Goal: Communication & Community: Participate in discussion

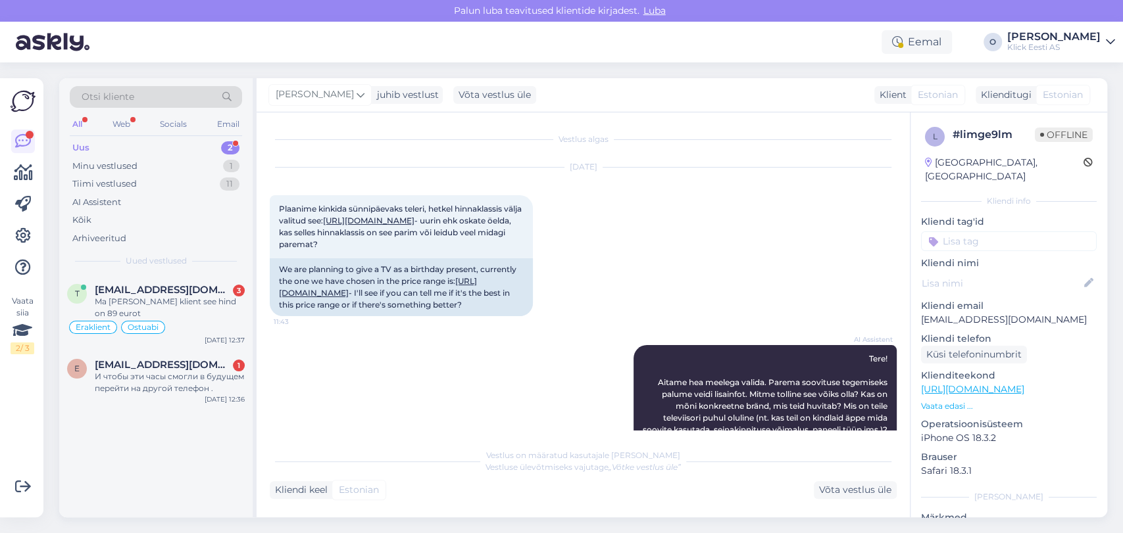
scroll to position [521, 0]
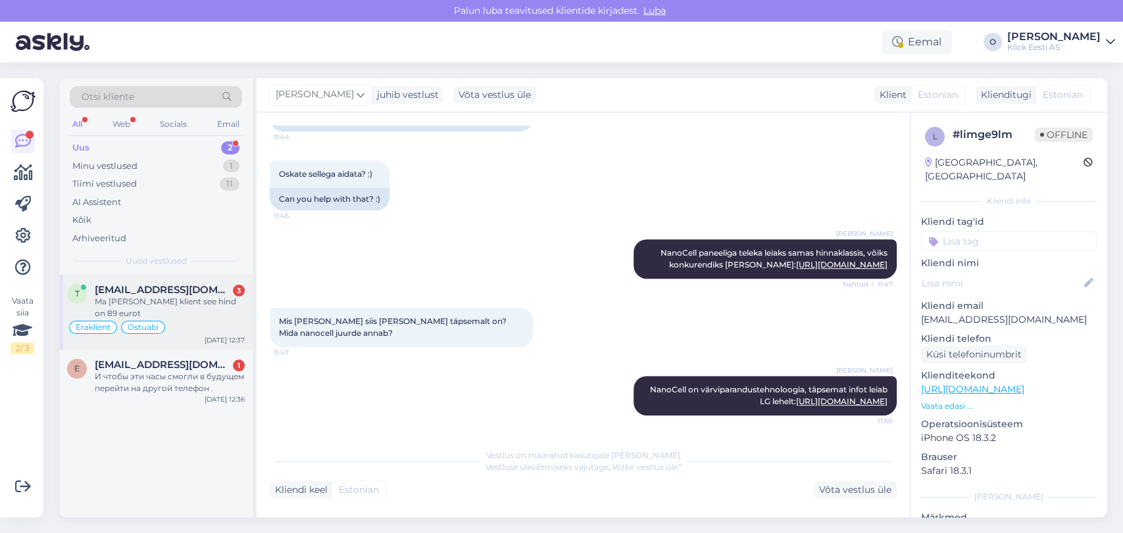
click at [162, 284] on span "[EMAIL_ADDRESS][DOMAIN_NAME]" at bounding box center [163, 290] width 137 height 12
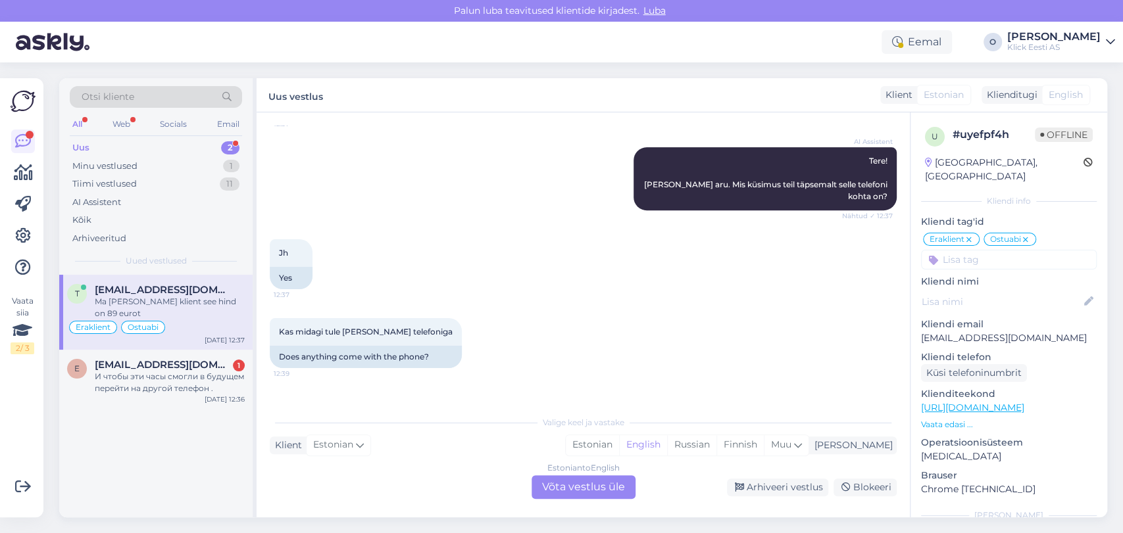
scroll to position [410, 0]
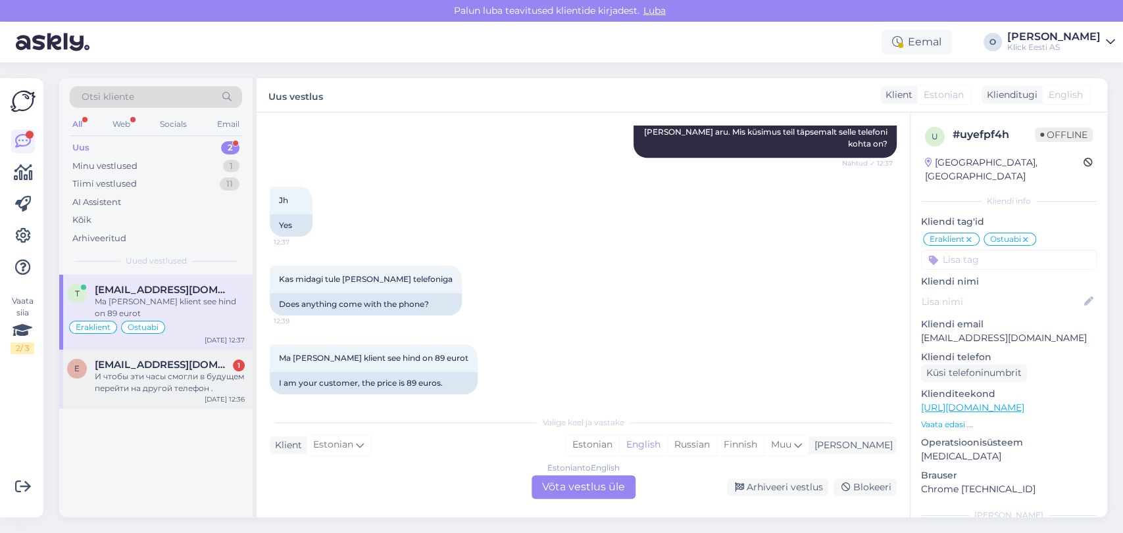
click at [137, 362] on span "[EMAIL_ADDRESS][DOMAIN_NAME]" at bounding box center [163, 365] width 137 height 12
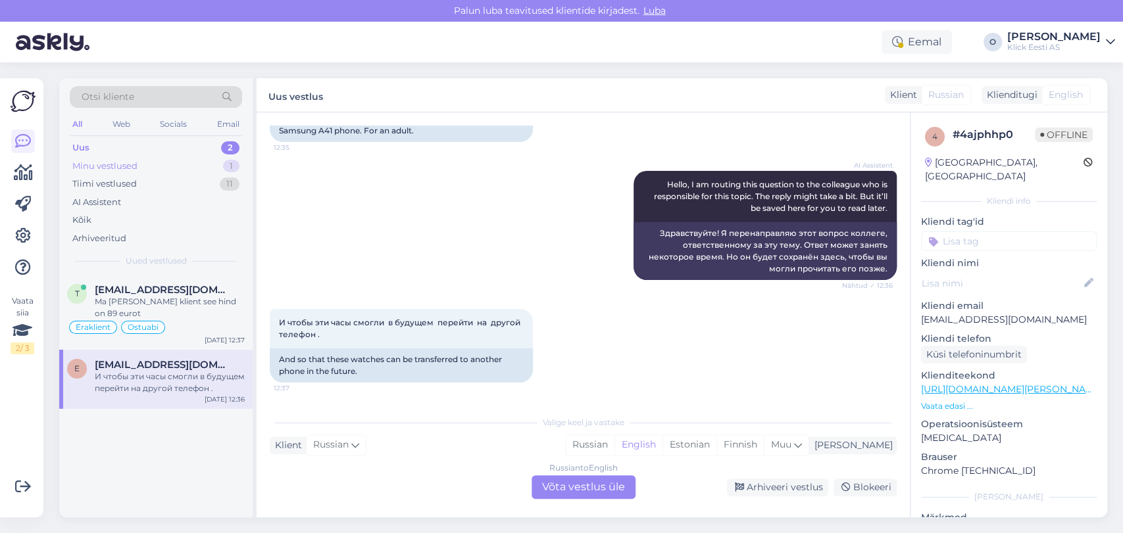
click at [143, 159] on div "Minu vestlused 1" at bounding box center [156, 166] width 172 height 18
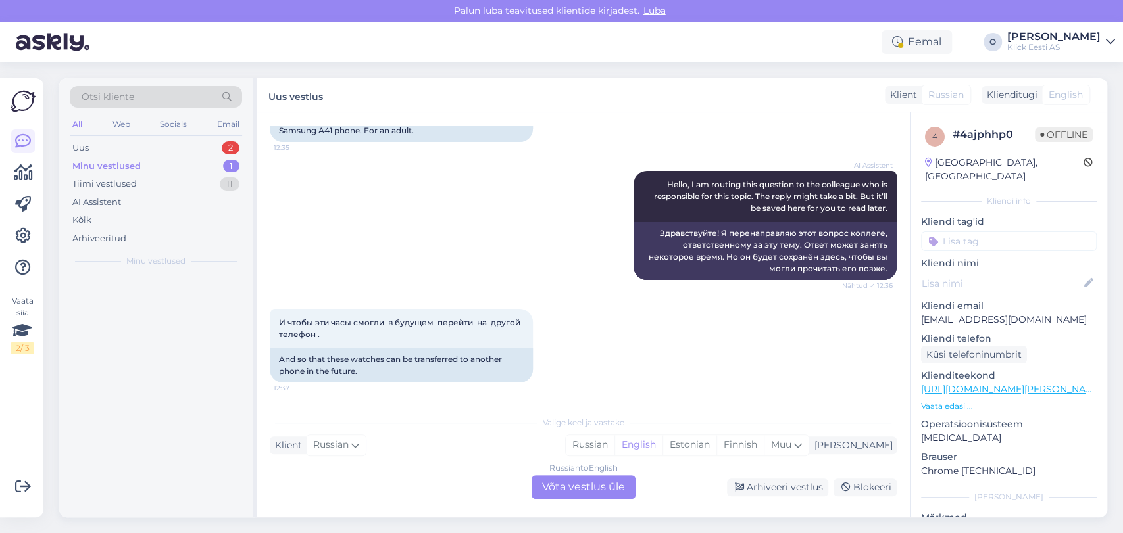
click at [143, 159] on div "Minu vestlused 1" at bounding box center [156, 166] width 172 height 18
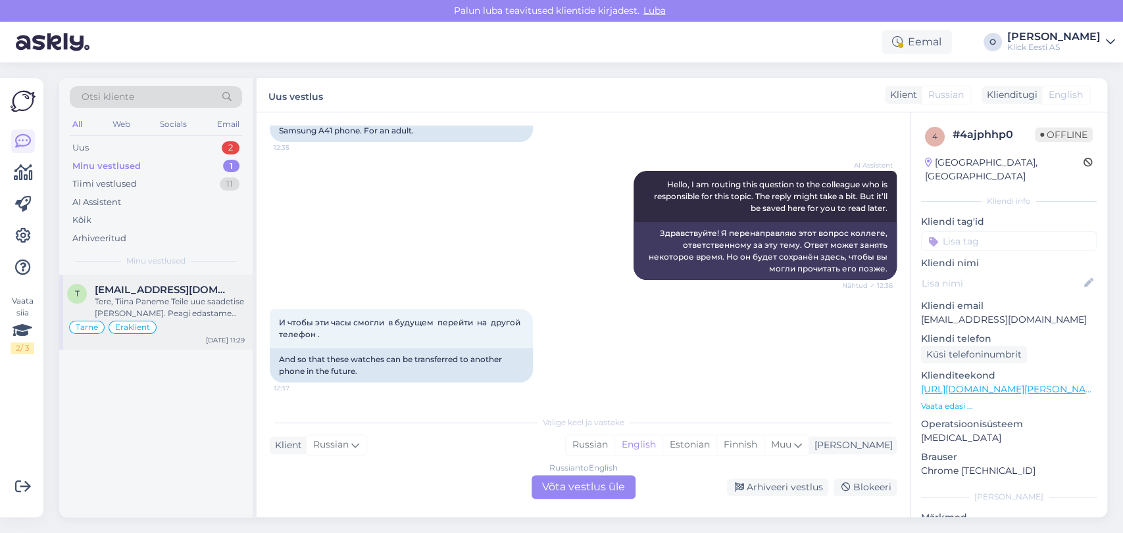
click at [187, 285] on span "[EMAIL_ADDRESS][DOMAIN_NAME]" at bounding box center [163, 290] width 137 height 12
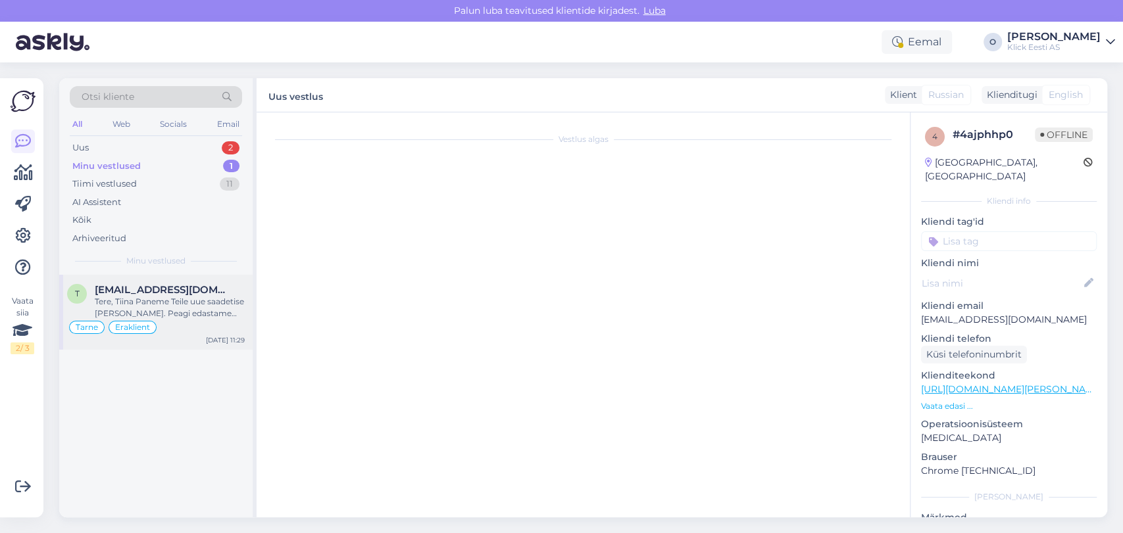
scroll to position [795, 0]
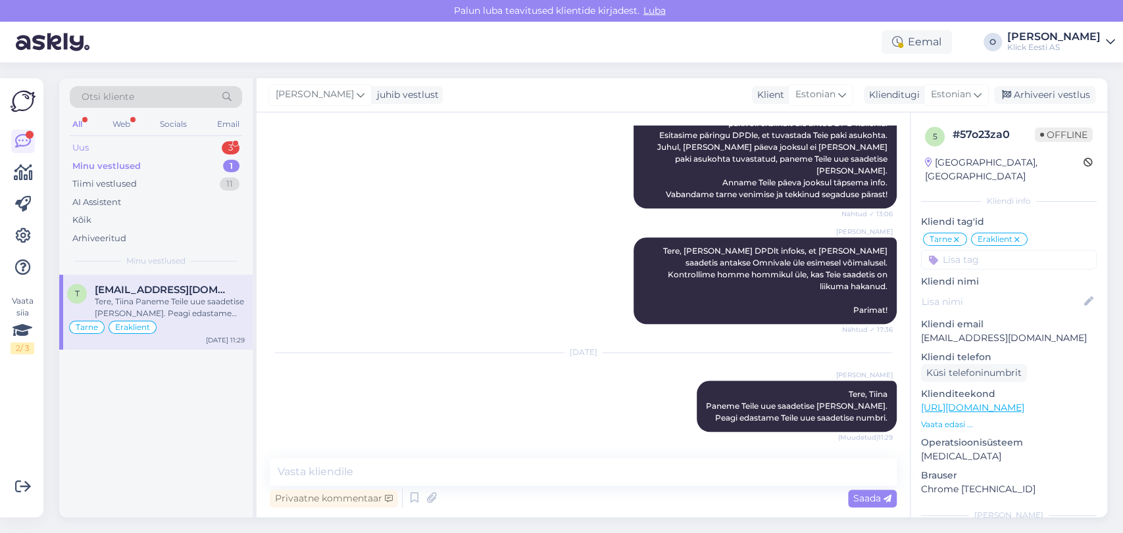
click at [153, 149] on div "Uus 3" at bounding box center [156, 148] width 172 height 18
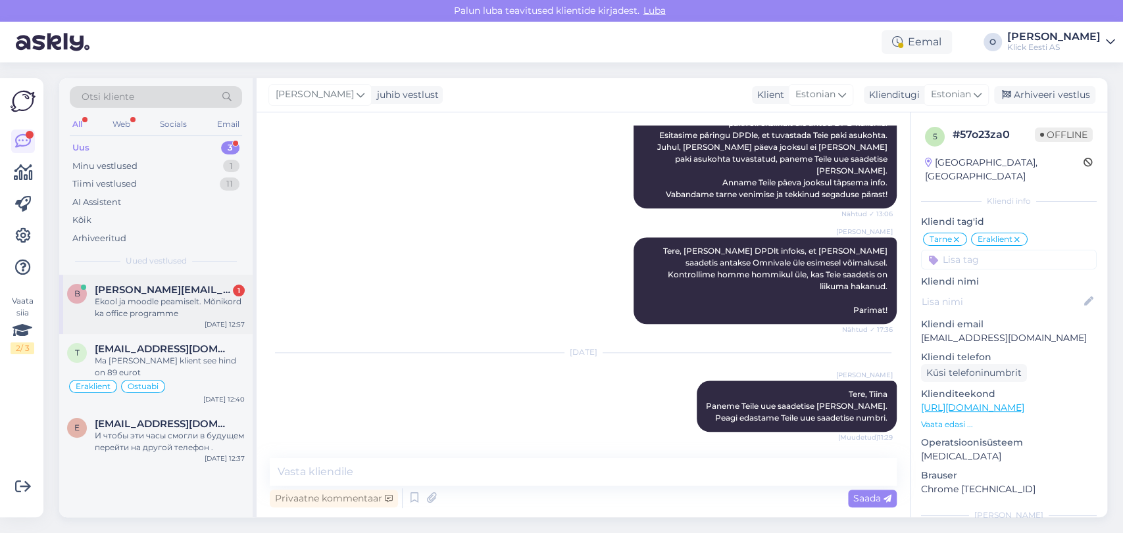
click at [149, 279] on div "b [PERSON_NAME][EMAIL_ADDRESS][DOMAIN_NAME] 1 Ekool ja moodle peamiselt. Mõniko…" at bounding box center [155, 304] width 193 height 59
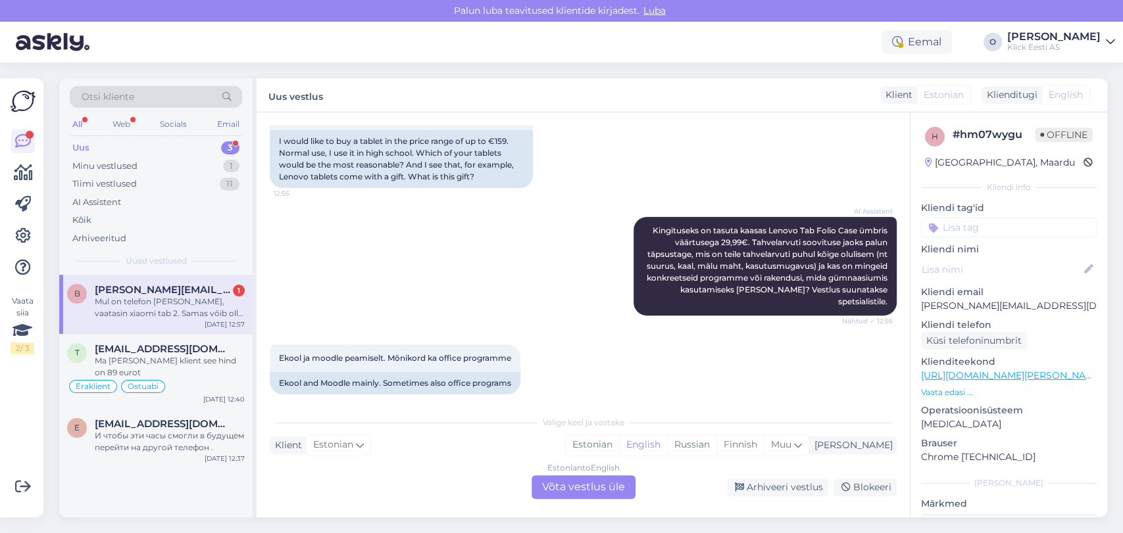
scroll to position [366, 0]
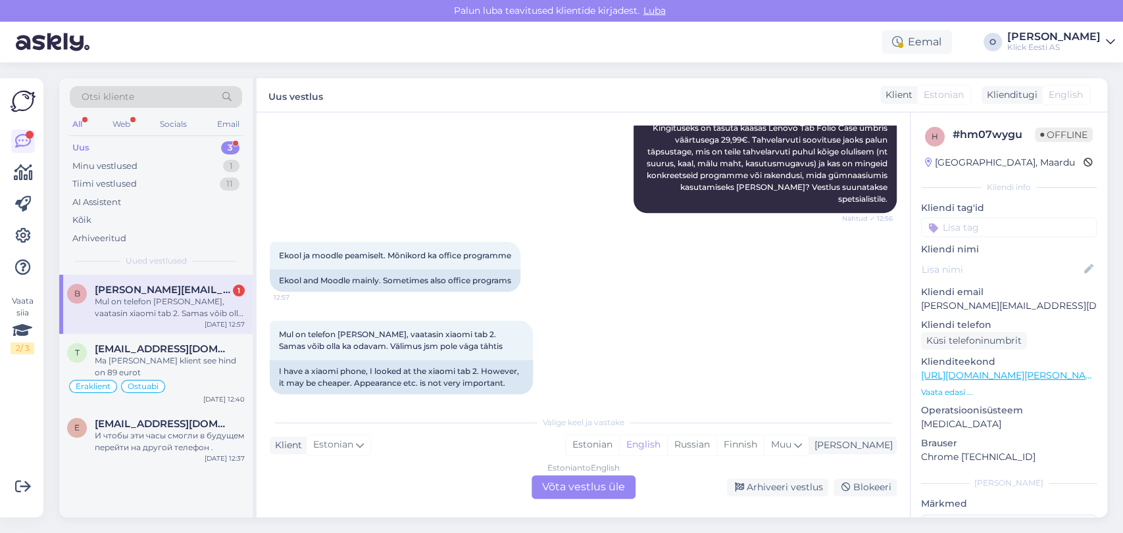
click at [210, 266] on div "Uued vestlused" at bounding box center [156, 261] width 172 height 12
click at [208, 270] on div "Otsi kliente All Web Socials Email Uus 3 Minu vestlused 1 Tiimi vestlused 11 AI…" at bounding box center [155, 176] width 193 height 197
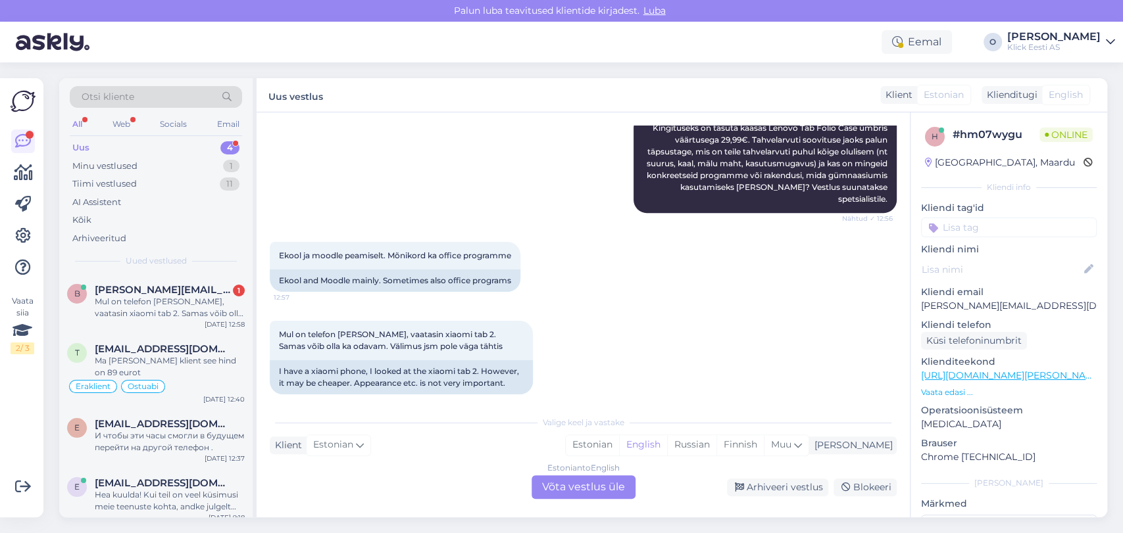
click at [158, 145] on div "Uus 4" at bounding box center [156, 148] width 172 height 18
click at [136, 280] on div "b [PERSON_NAME][EMAIL_ADDRESS][DOMAIN_NAME] 1 Mul on telefon [PERSON_NAME], vaa…" at bounding box center [155, 304] width 193 height 59
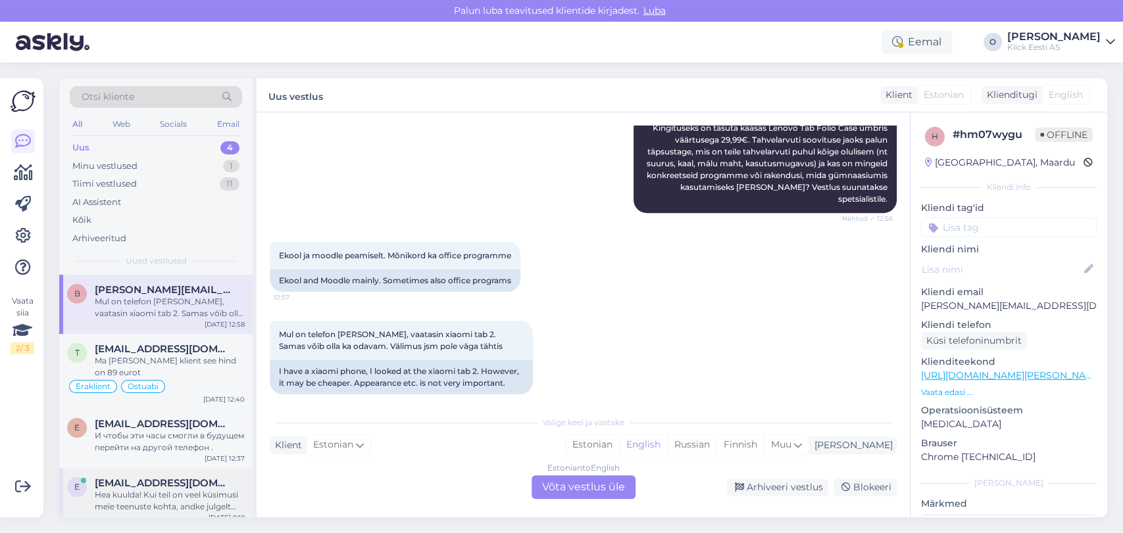
click at [172, 478] on span "[EMAIL_ADDRESS][DOMAIN_NAME]" at bounding box center [163, 484] width 137 height 12
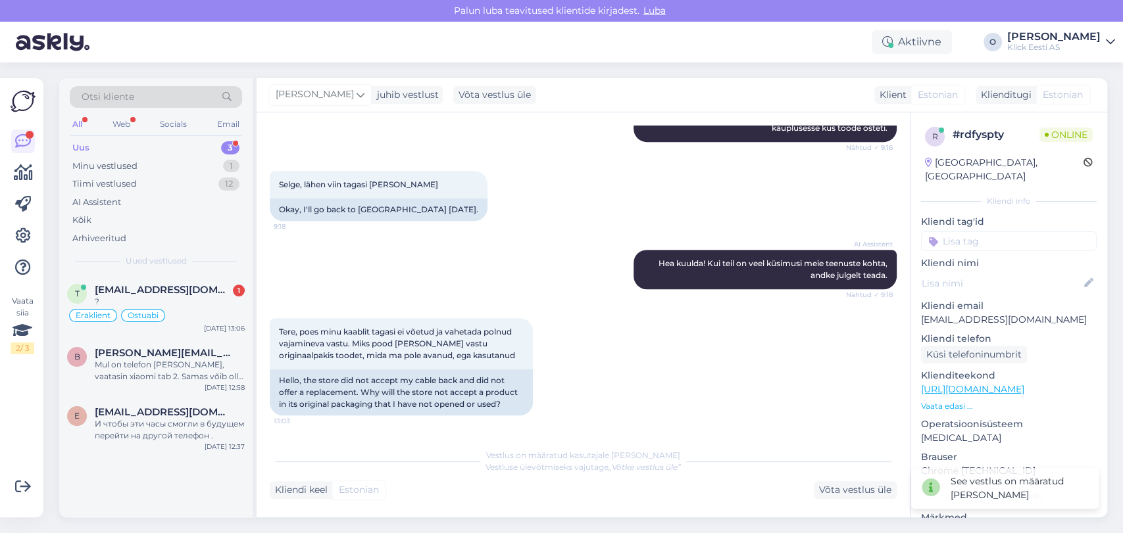
scroll to position [414, 0]
click at [134, 285] on span "[EMAIL_ADDRESS][DOMAIN_NAME]" at bounding box center [163, 290] width 137 height 12
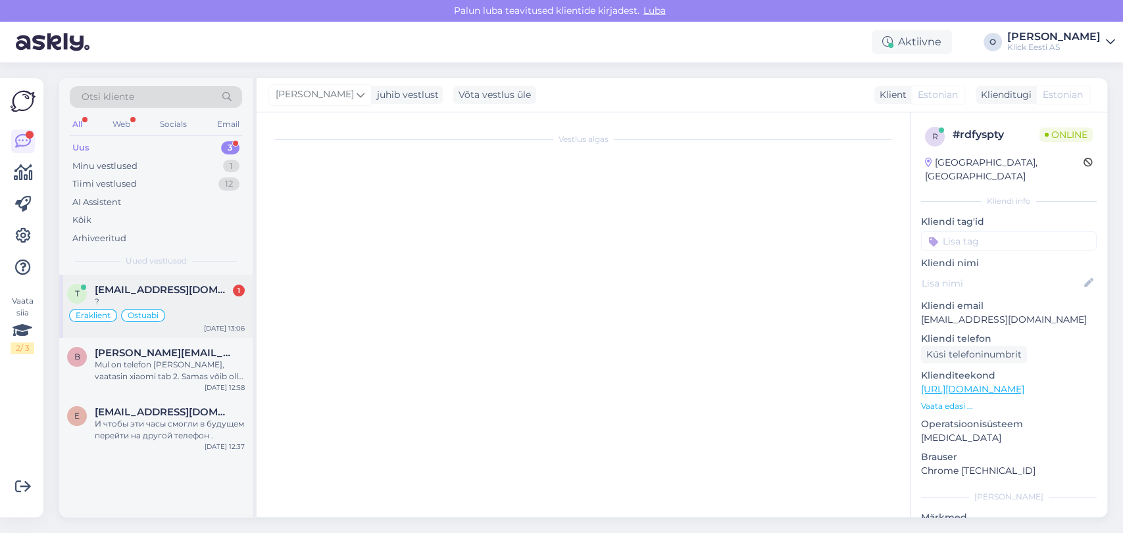
scroll to position [489, 0]
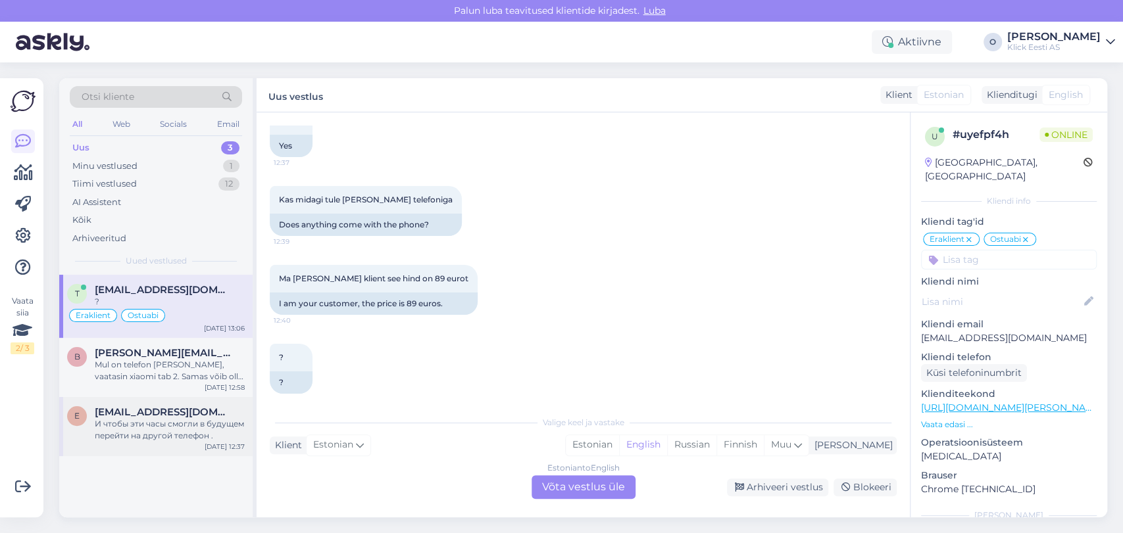
click at [132, 410] on span "[EMAIL_ADDRESS][DOMAIN_NAME]" at bounding box center [163, 412] width 137 height 12
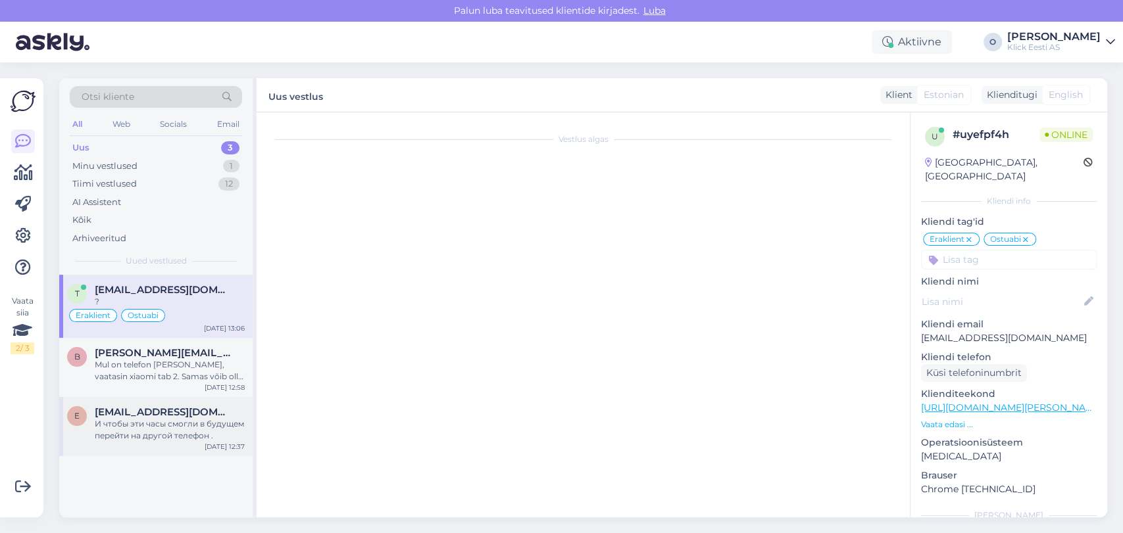
scroll to position [127, 0]
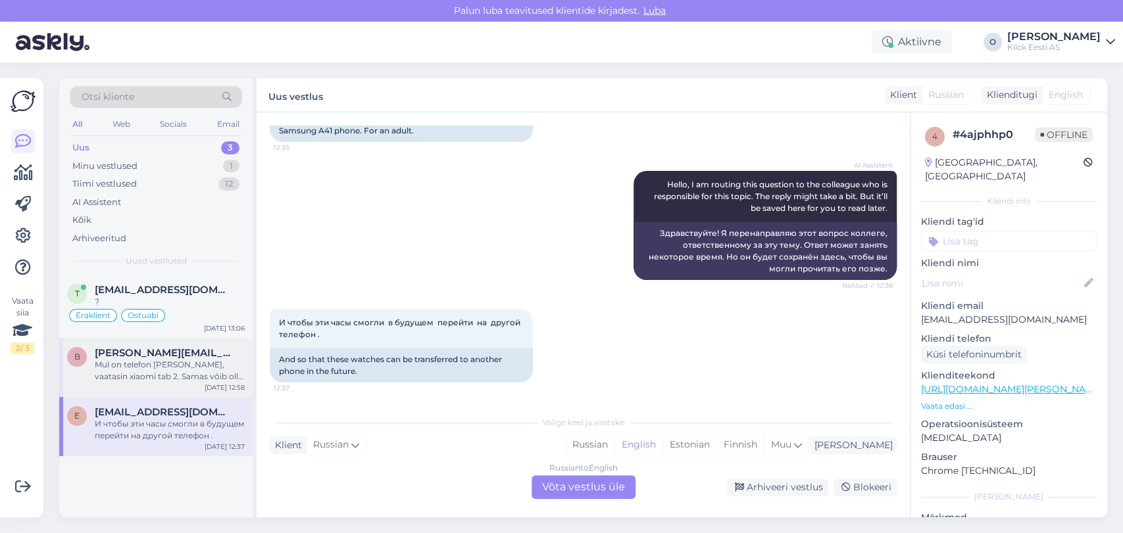
click at [139, 372] on div "Mul on telefon [PERSON_NAME], vaatasin xiaomi tab 2. Samas võib olla ka odavam.…" at bounding box center [170, 371] width 150 height 24
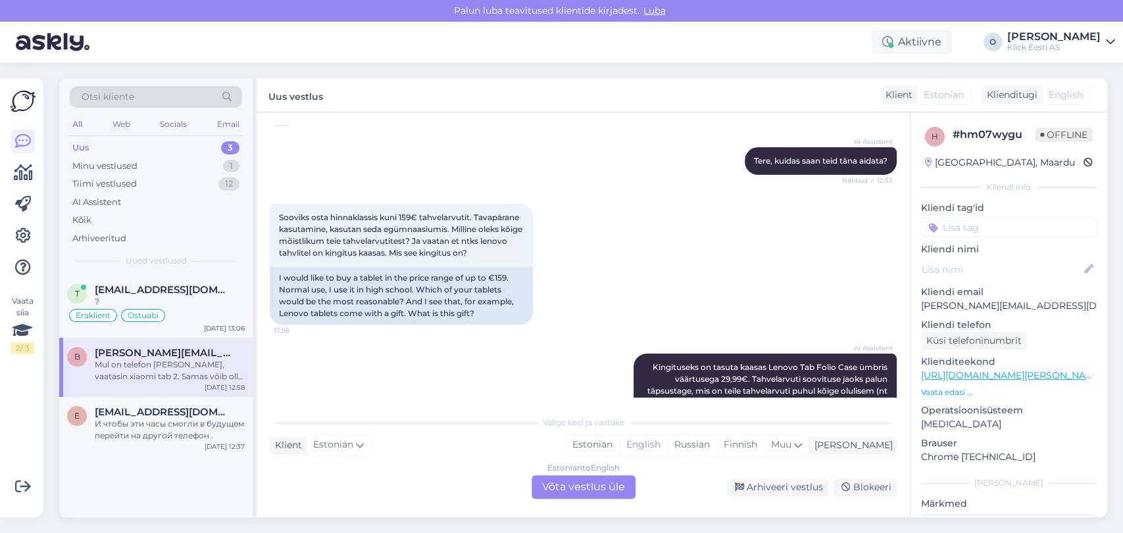
scroll to position [366, 0]
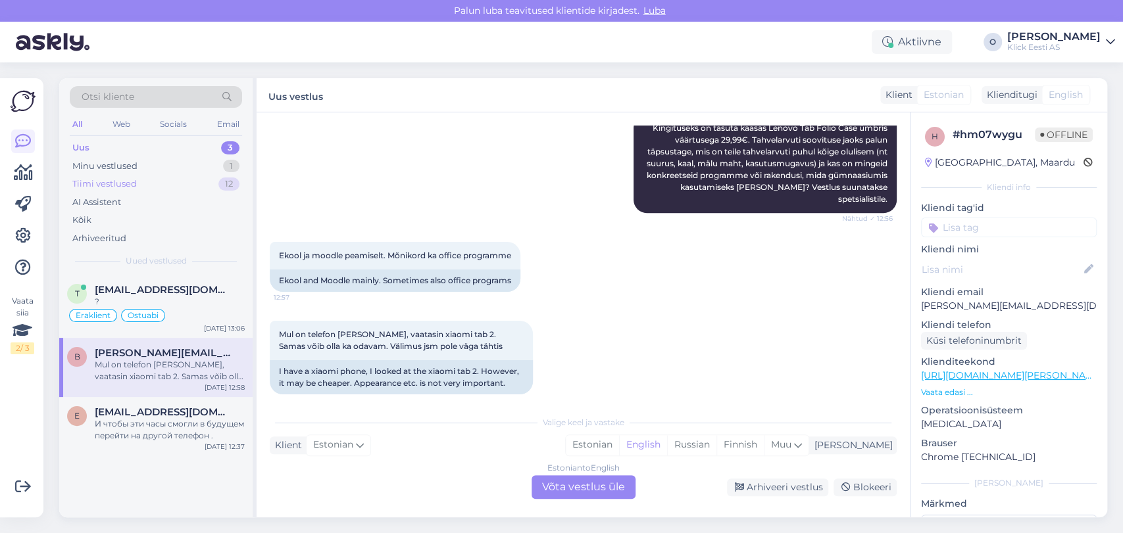
click at [118, 185] on div "Tiimi vestlused" at bounding box center [104, 184] width 64 height 13
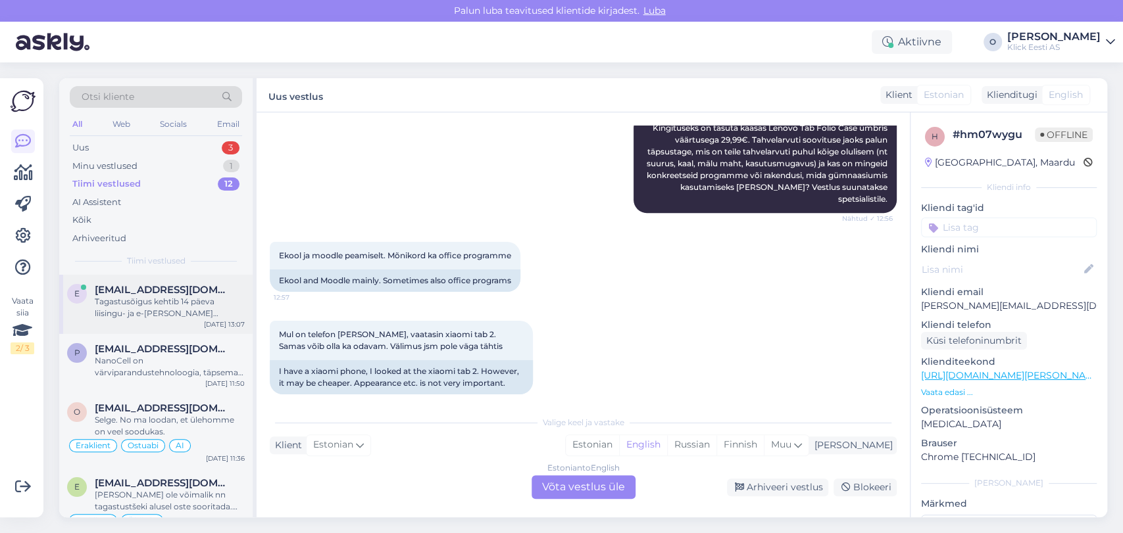
click at [112, 275] on div "e [EMAIL_ADDRESS][DOMAIN_NAME] Tagastusõigus kehtib 14 päeva liisingu- ja e-[PE…" at bounding box center [155, 304] width 193 height 59
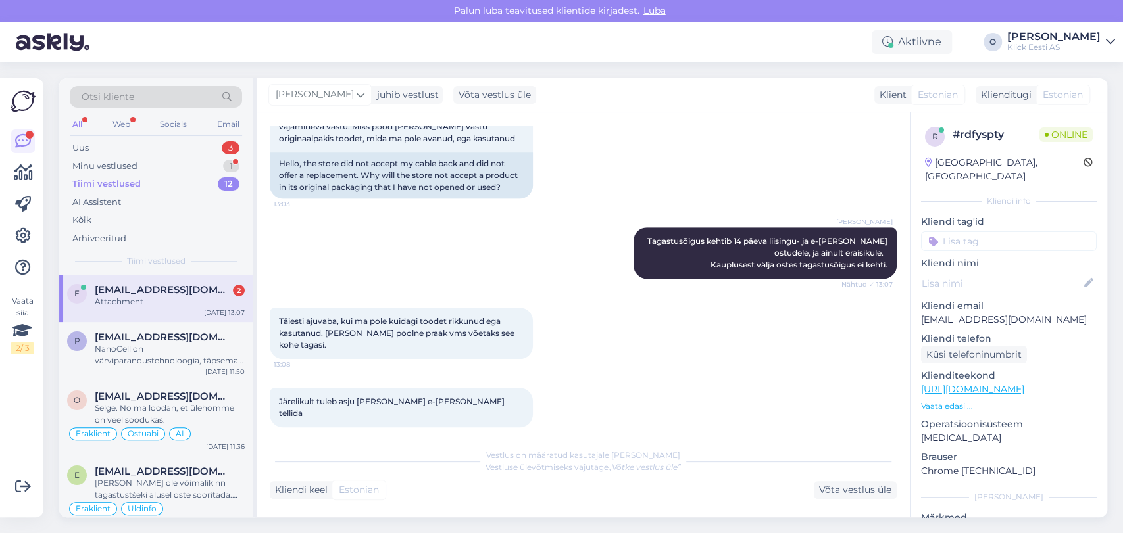
scroll to position [735, 0]
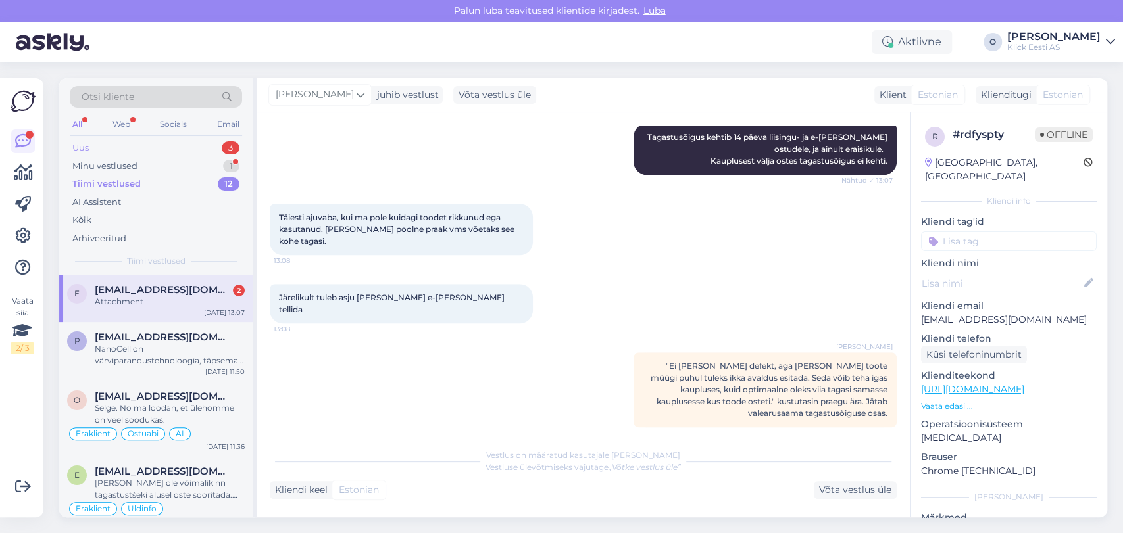
click at [174, 145] on div "Uus 3" at bounding box center [156, 148] width 172 height 18
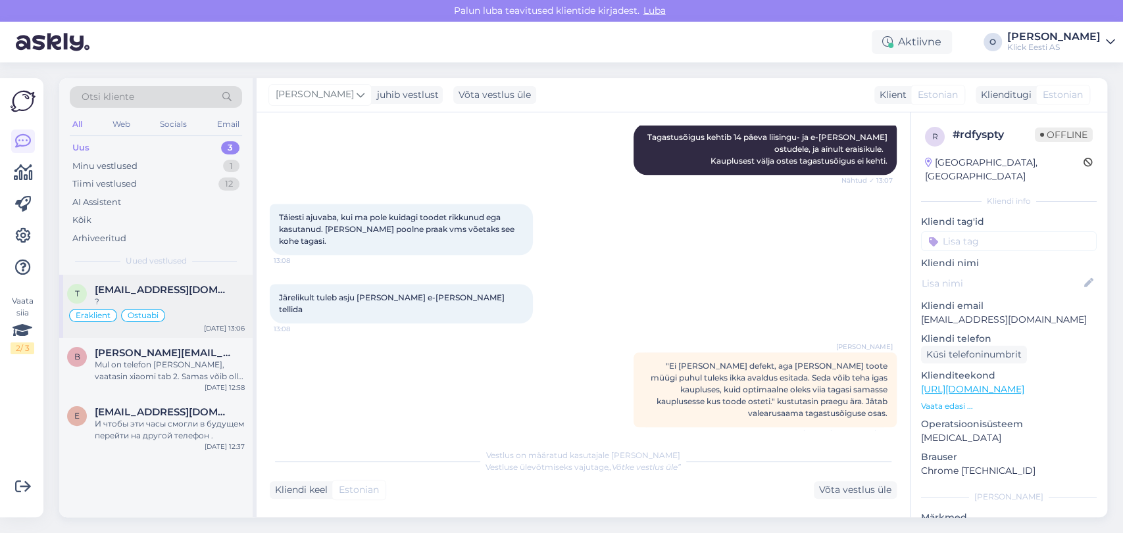
click at [144, 282] on div "t [EMAIL_ADDRESS][DOMAIN_NAME] ? Eraklient Ostuabi [DATE] 13:06" at bounding box center [155, 306] width 193 height 63
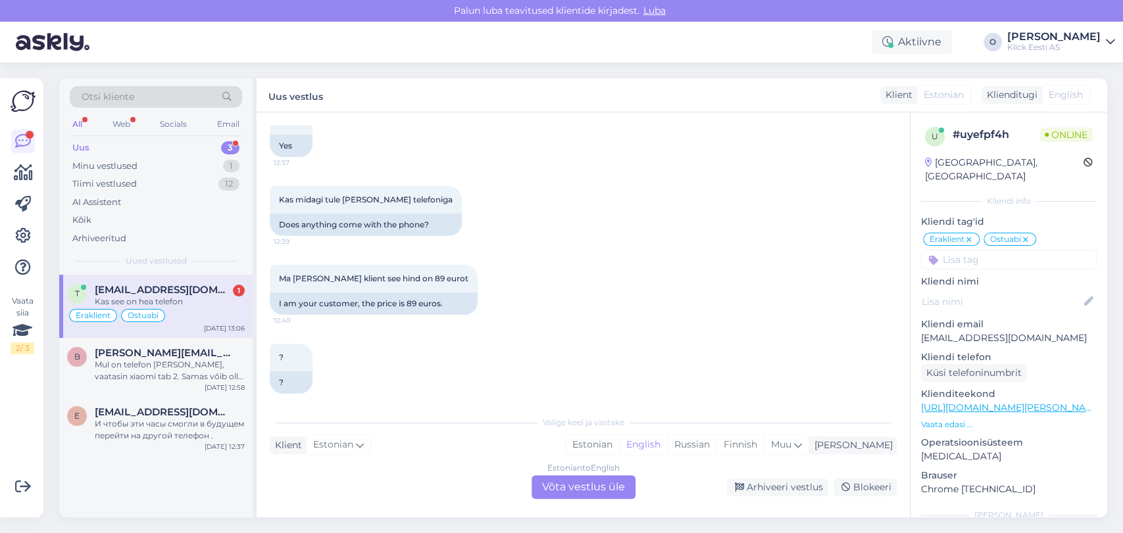
scroll to position [568, 0]
